Goal: Information Seeking & Learning: Learn about a topic

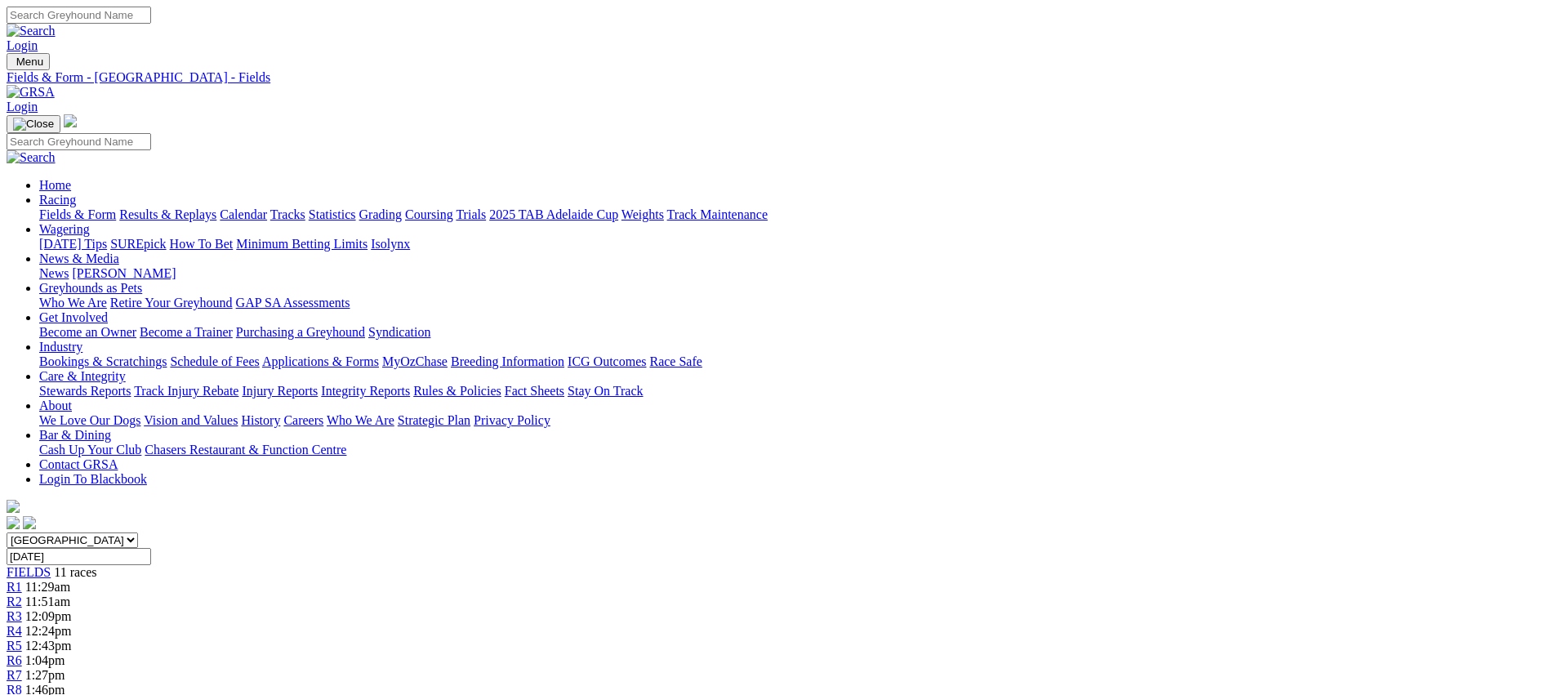
click at [664, 208] on link "Weights" at bounding box center [643, 215] width 43 height 14
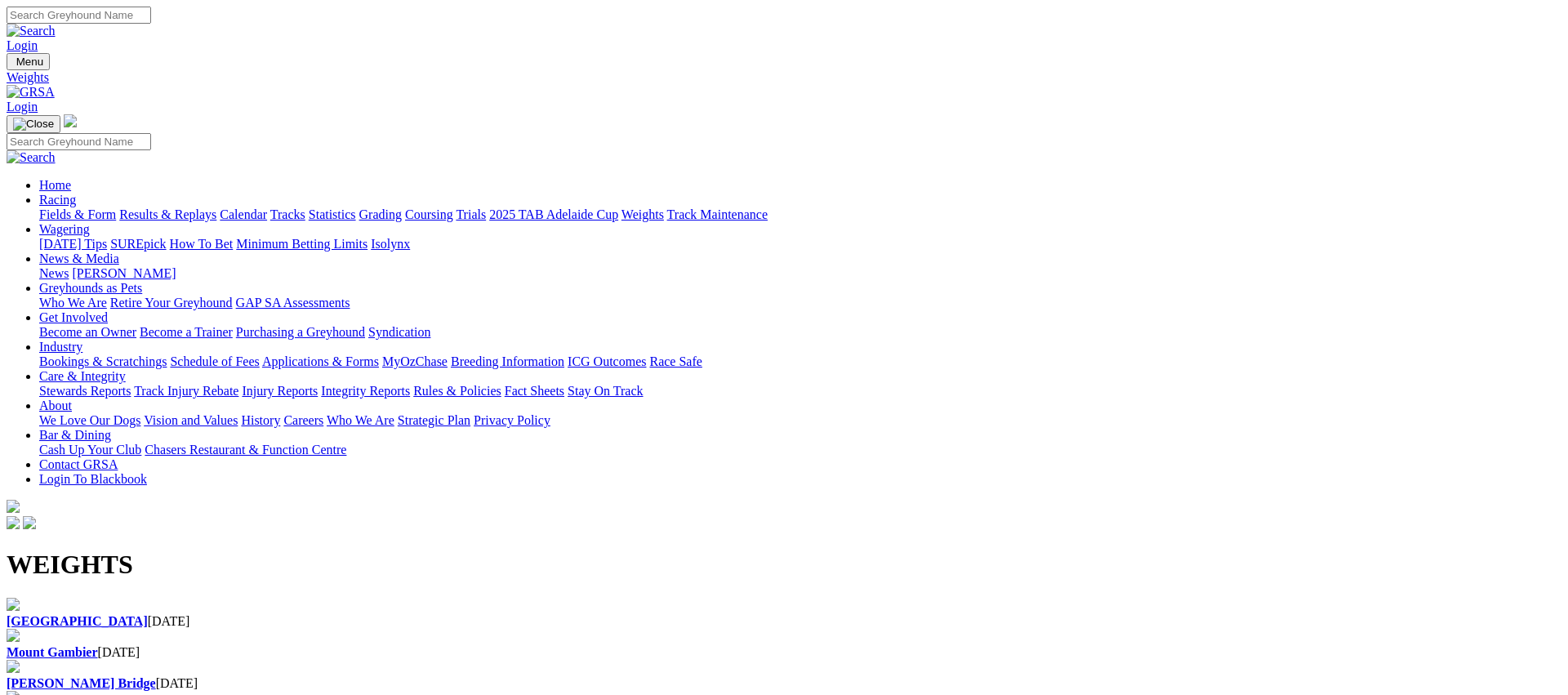
scroll to position [39, 0]
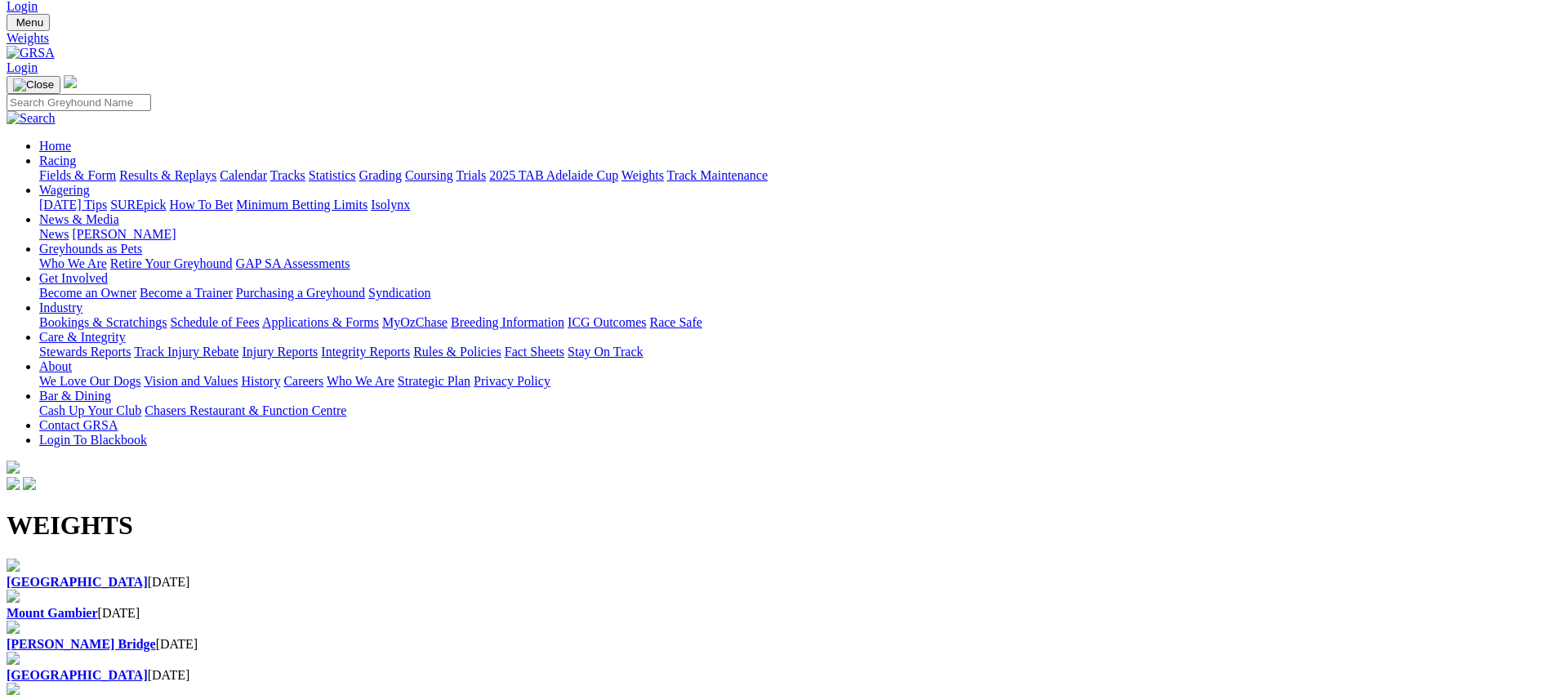
click at [182, 558] on div "Angle Park 18 Aug 2025" at bounding box center [784, 574] width 1554 height 31
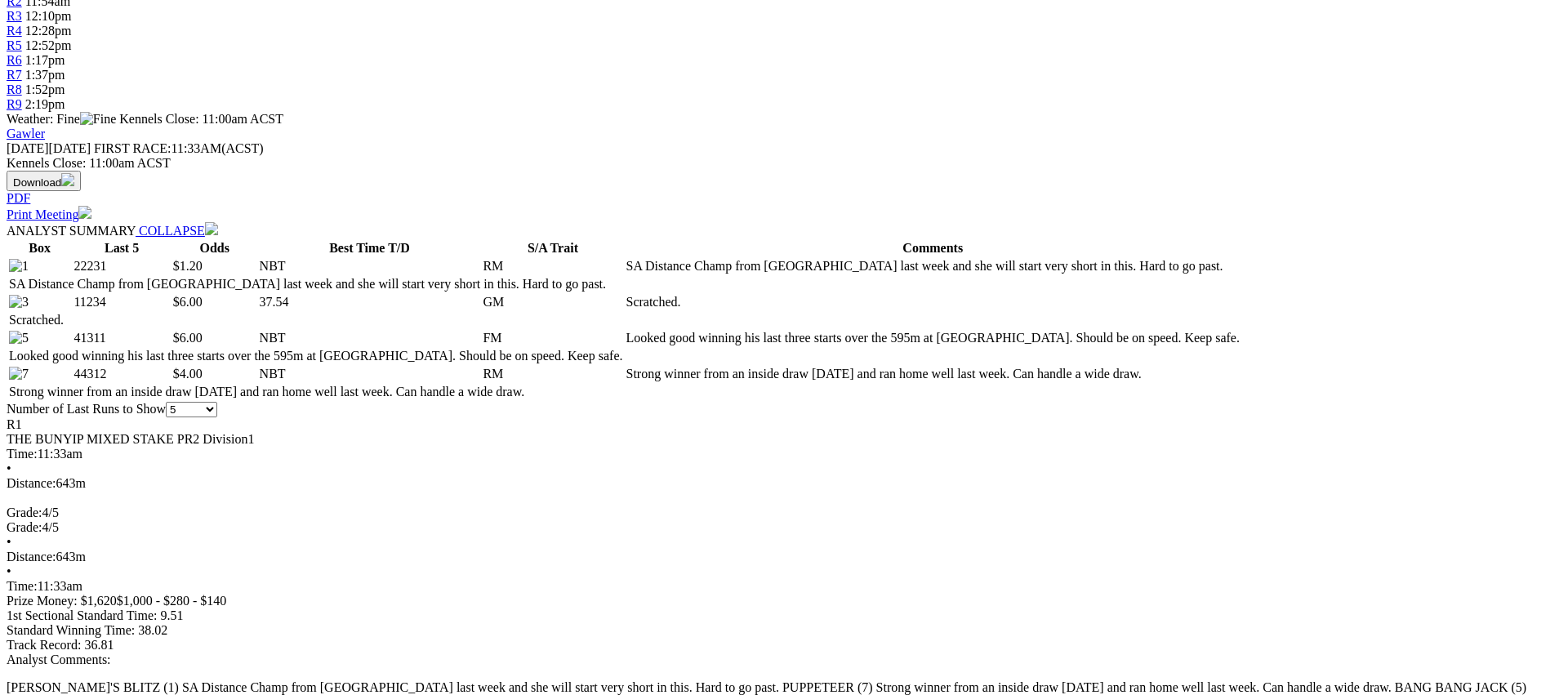
scroll to position [604, 0]
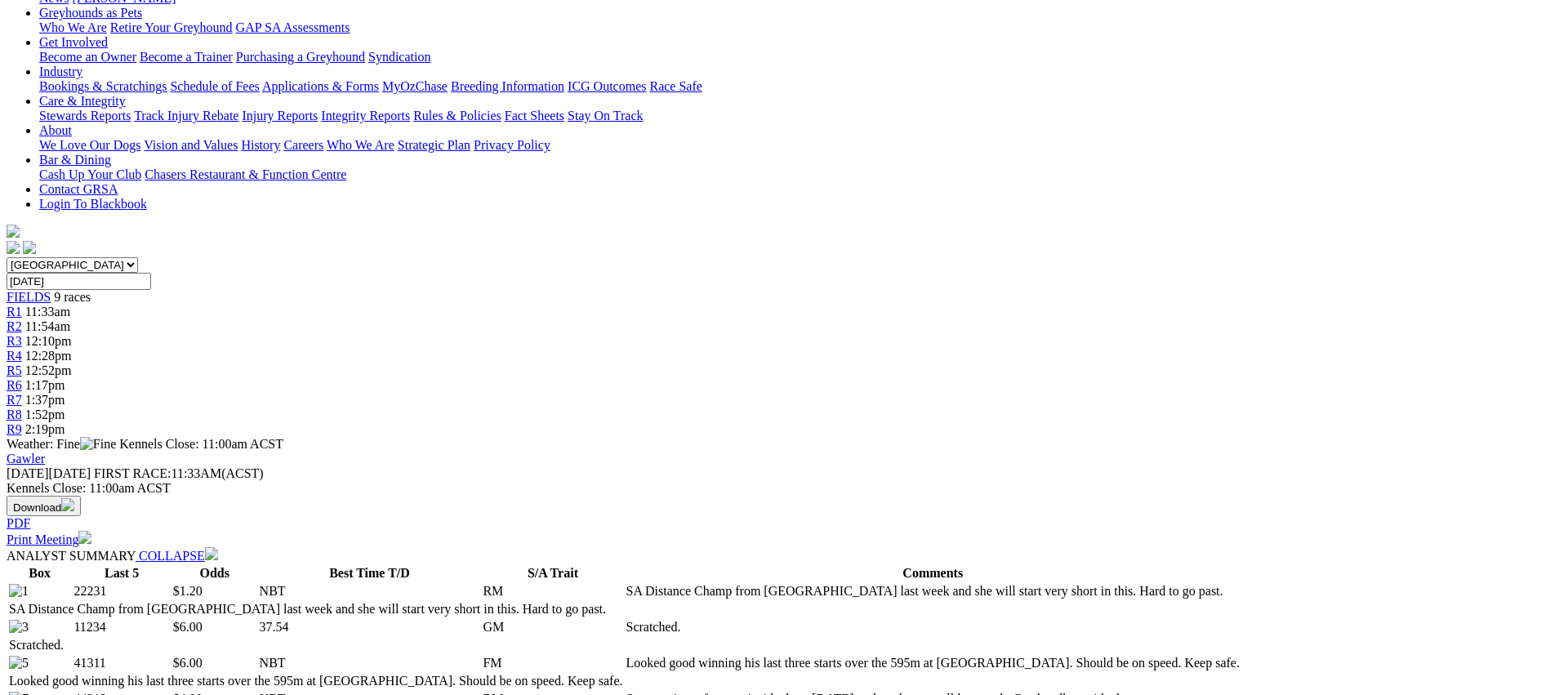
scroll to position [0, 0]
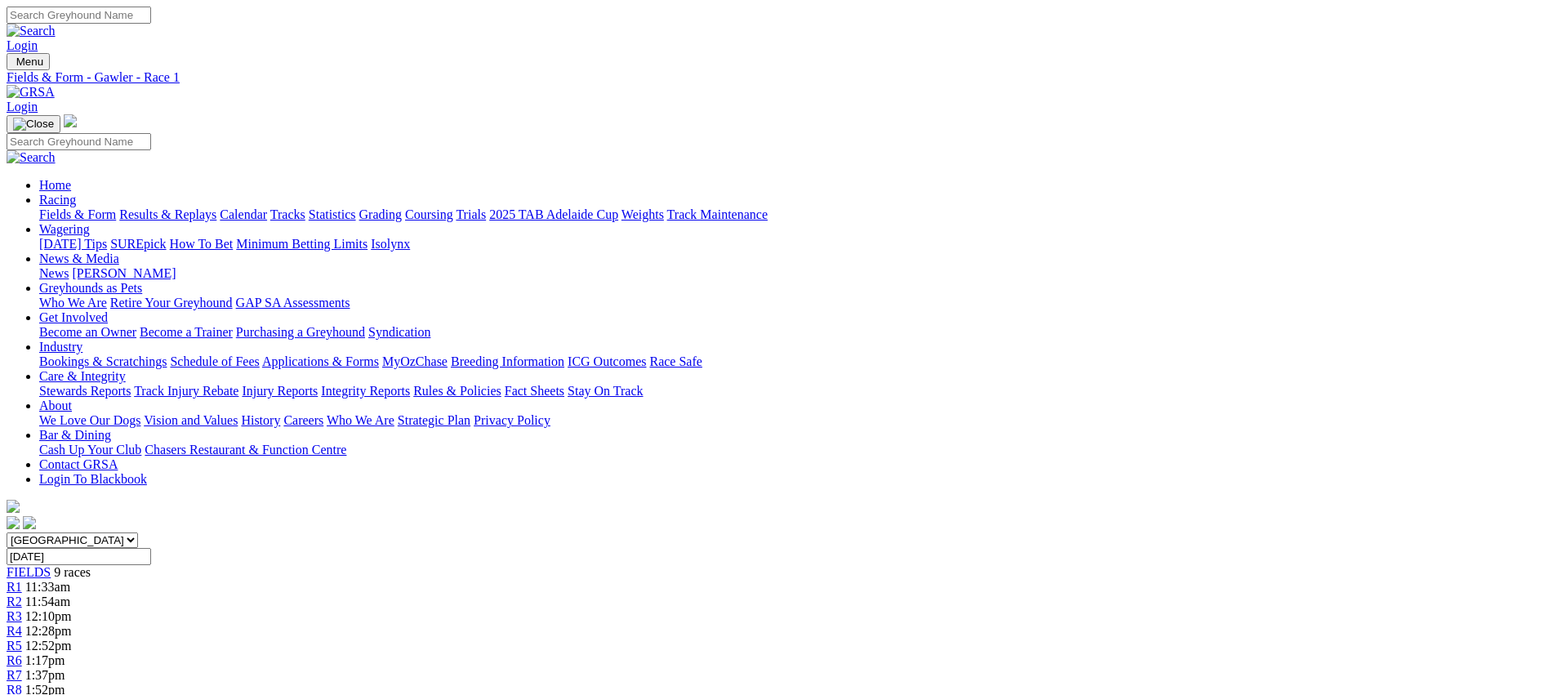
click at [22, 594] on span "R2" at bounding box center [15, 601] width 16 height 14
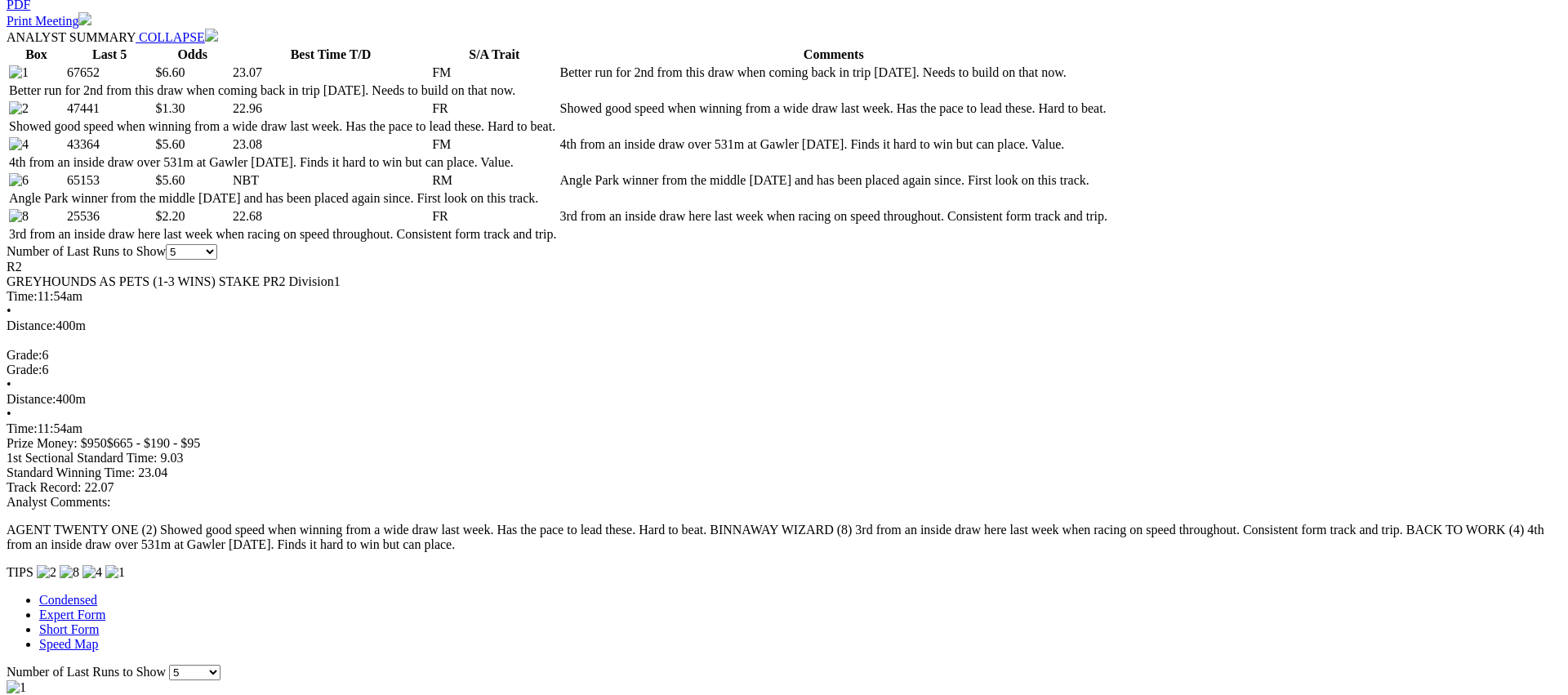
scroll to position [800, 0]
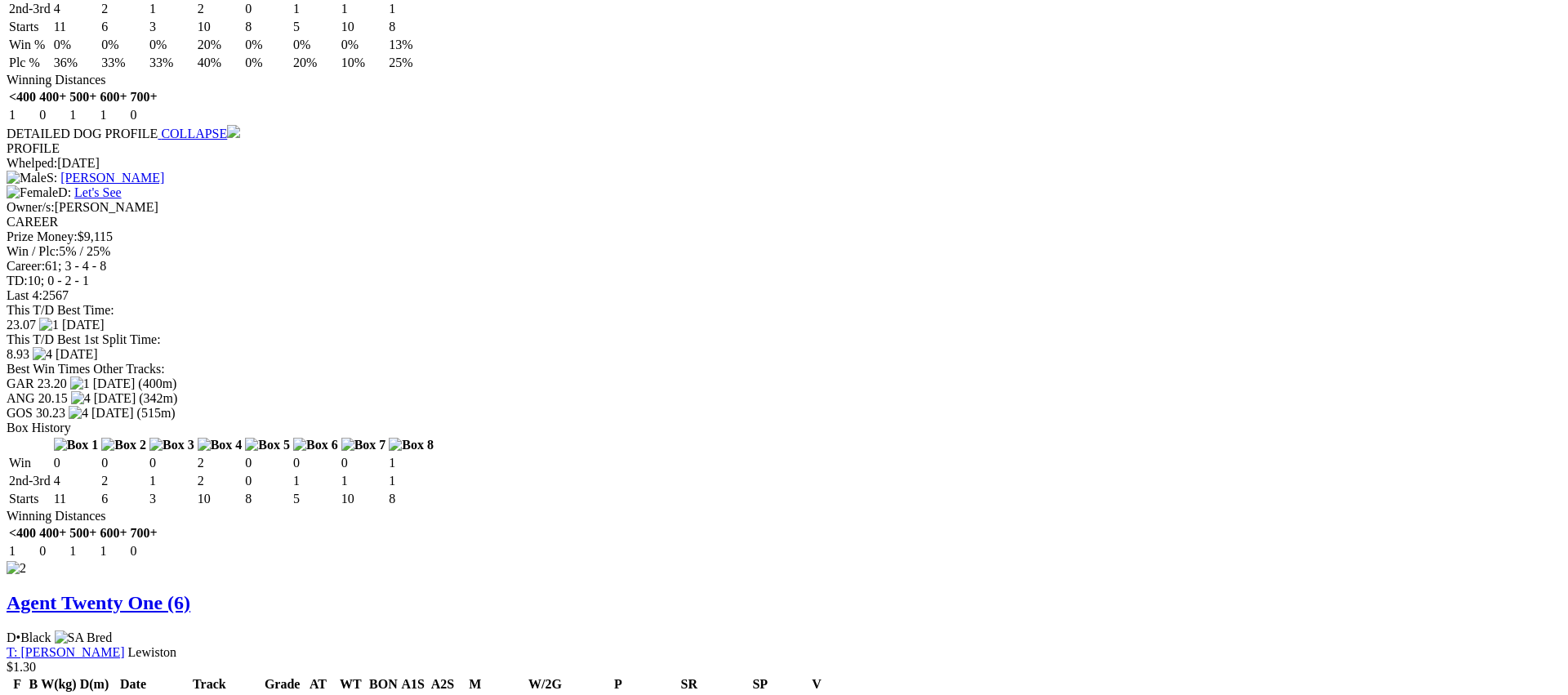
scroll to position [1750, 0]
